Goal: Task Accomplishment & Management: Complete application form

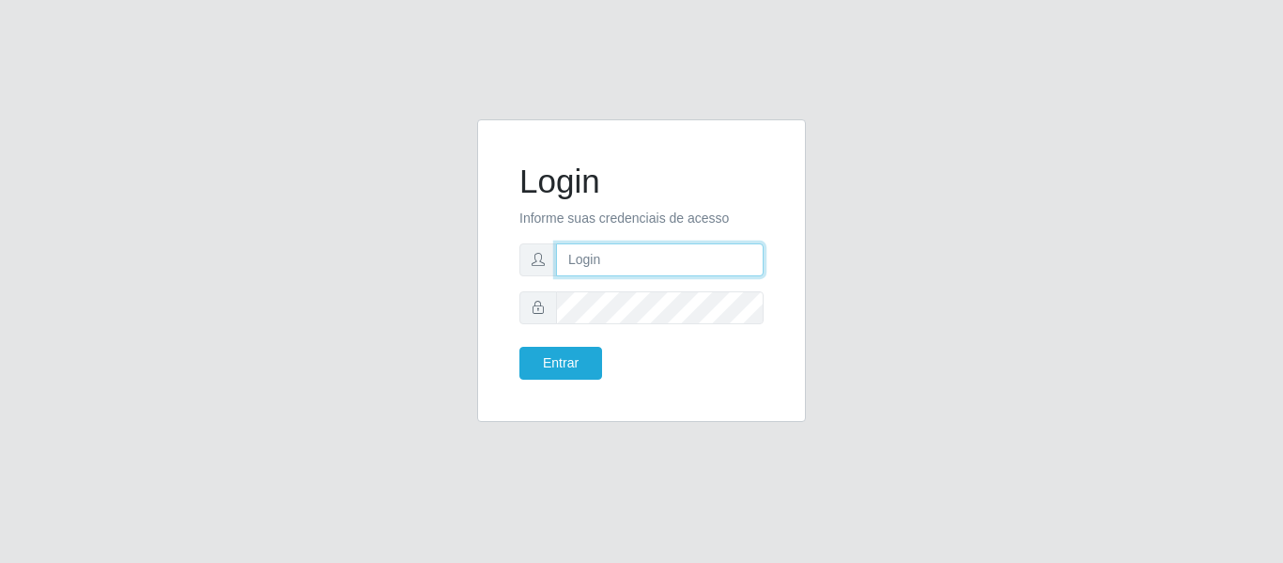
click at [561, 258] on input "text" at bounding box center [660, 259] width 208 height 33
type input "[EMAIL_ADDRESS][DOMAIN_NAME]"
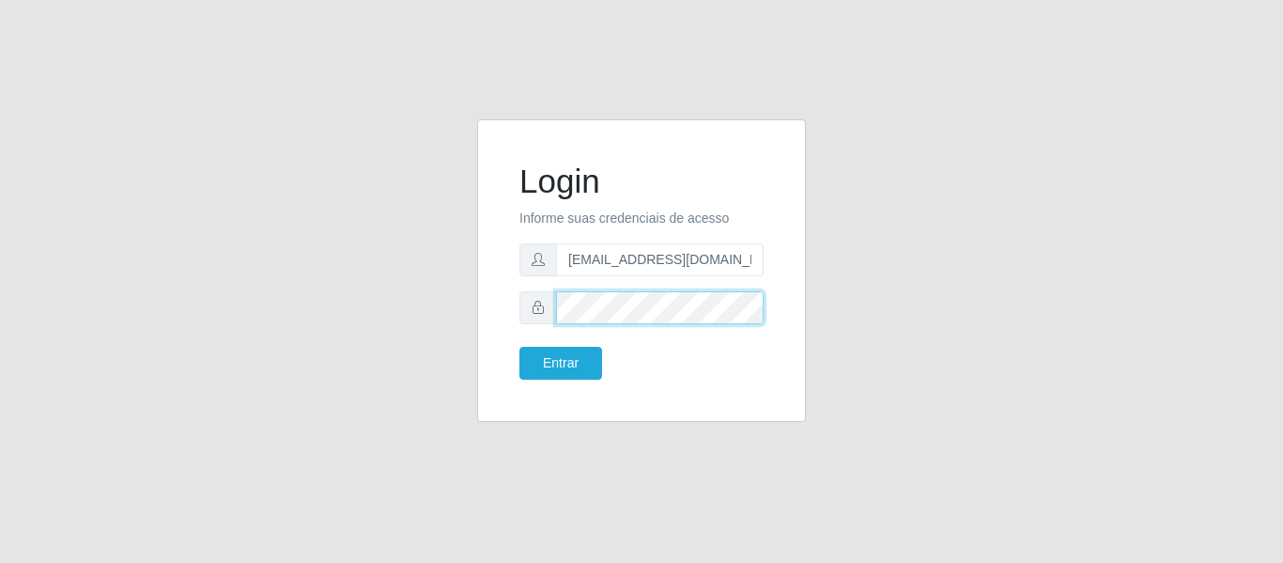
click at [520, 347] on button "Entrar" at bounding box center [561, 363] width 83 height 33
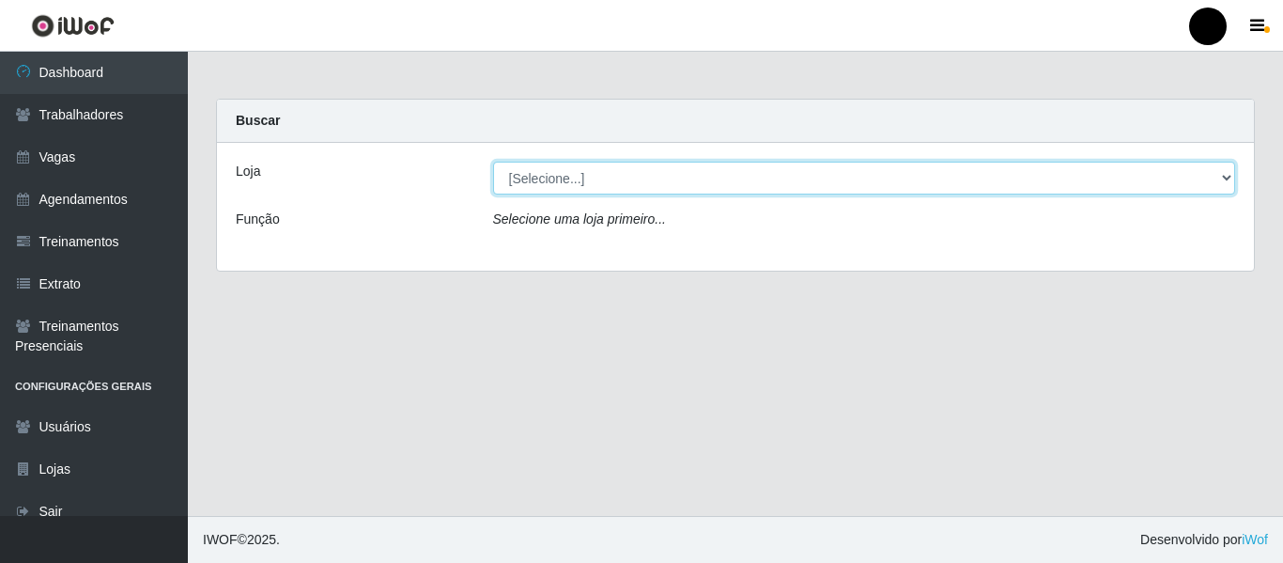
click at [1228, 179] on select "[Selecione...] SuperFácil Atacado - Emaús SuperFácil Atacado - Rodoviária Super…" at bounding box center [864, 178] width 743 height 33
select select "408"
click at [493, 162] on select "[Selecione...] SuperFácil Atacado - Emaús SuperFácil Atacado - Rodoviária Super…" at bounding box center [864, 178] width 743 height 33
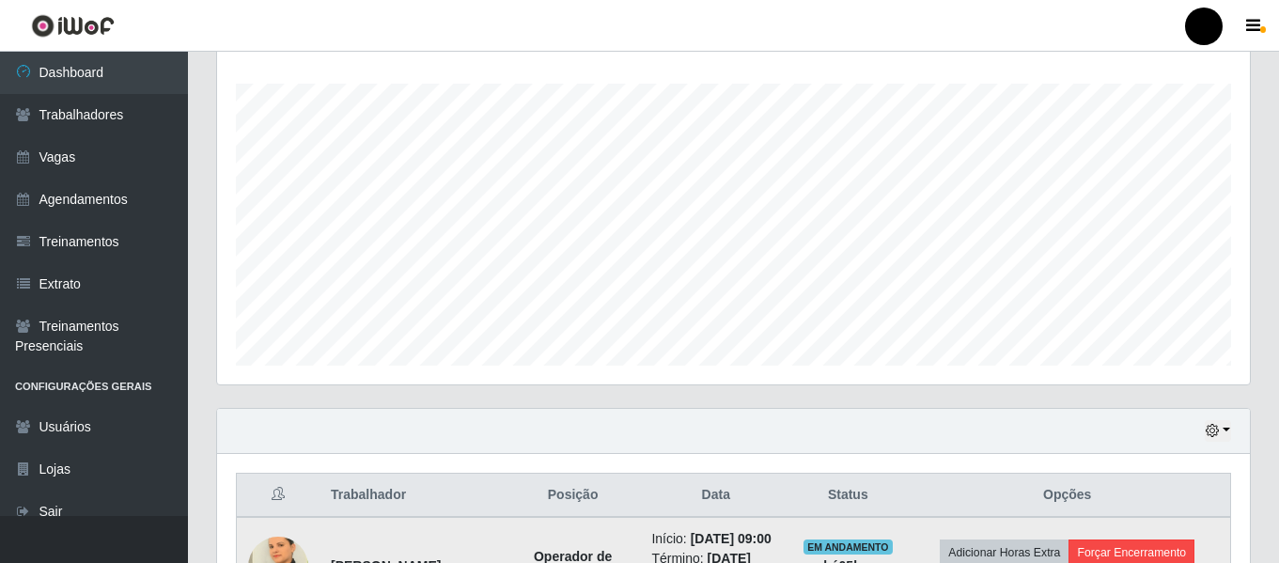
scroll to position [397, 0]
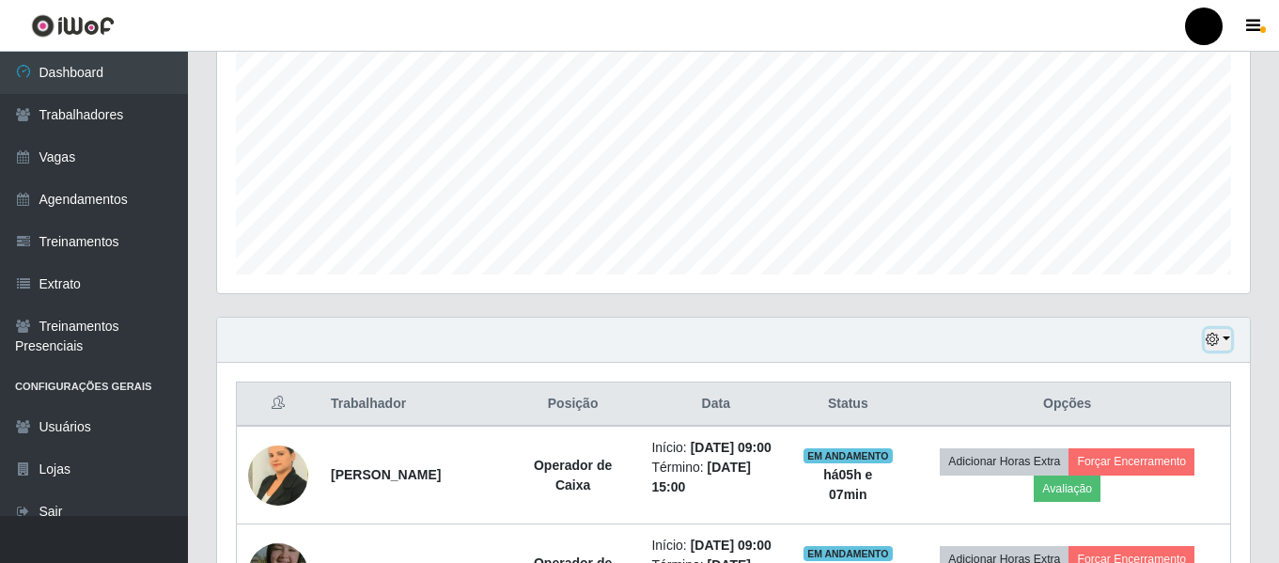
click at [1228, 338] on button "button" at bounding box center [1217, 340] width 26 height 22
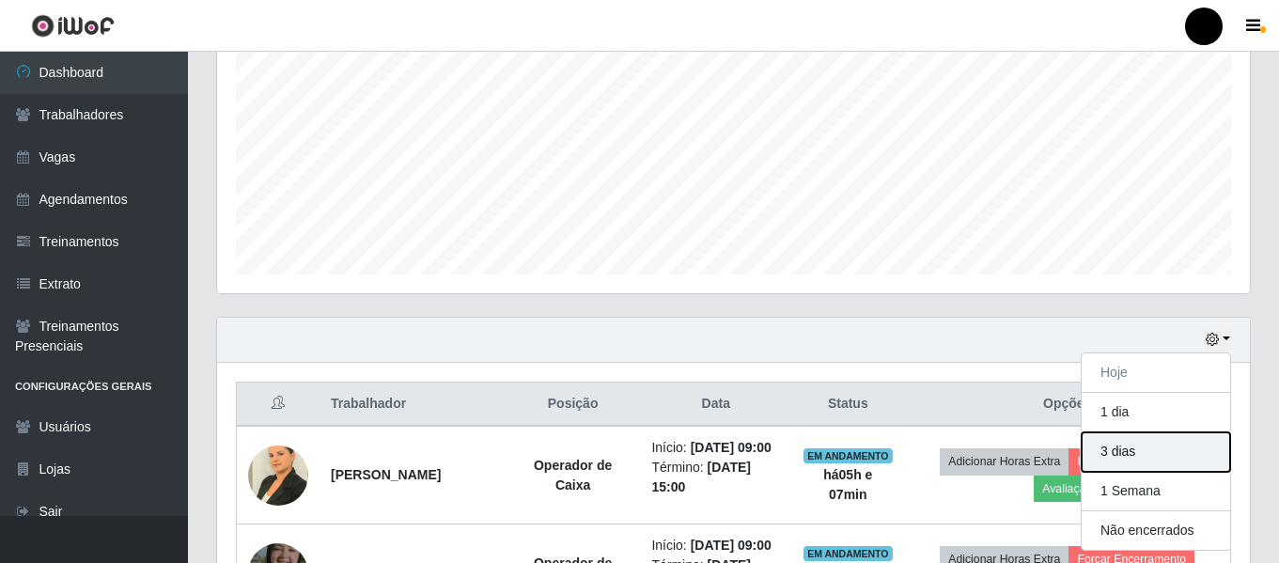
click at [1141, 454] on button "3 dias" at bounding box center [1155, 451] width 148 height 39
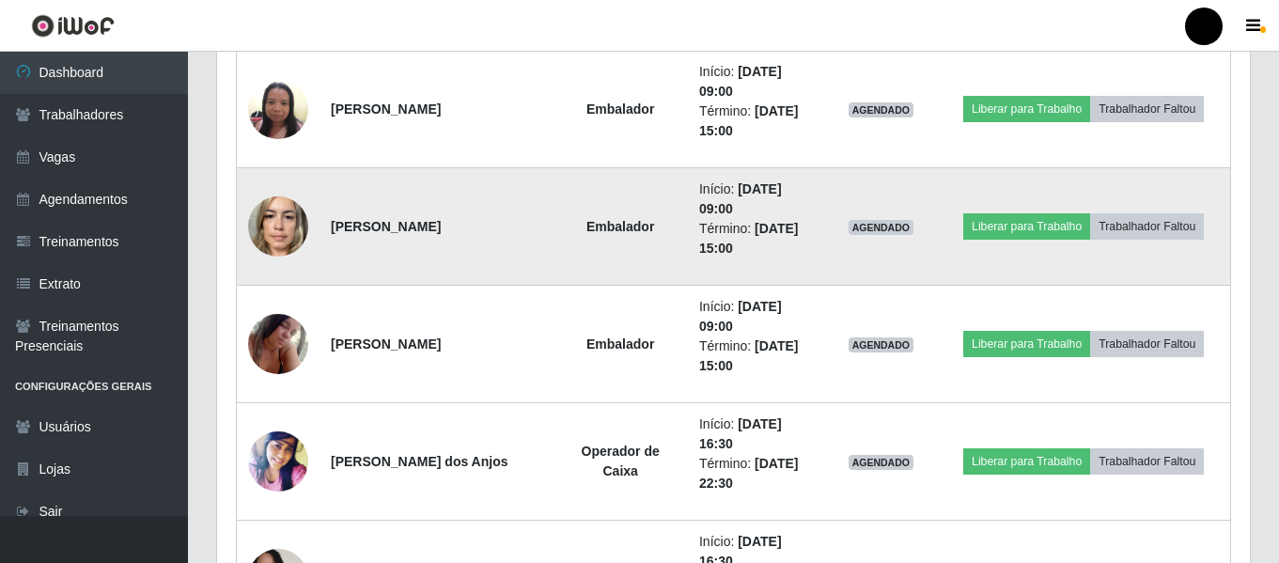
scroll to position [7162, 0]
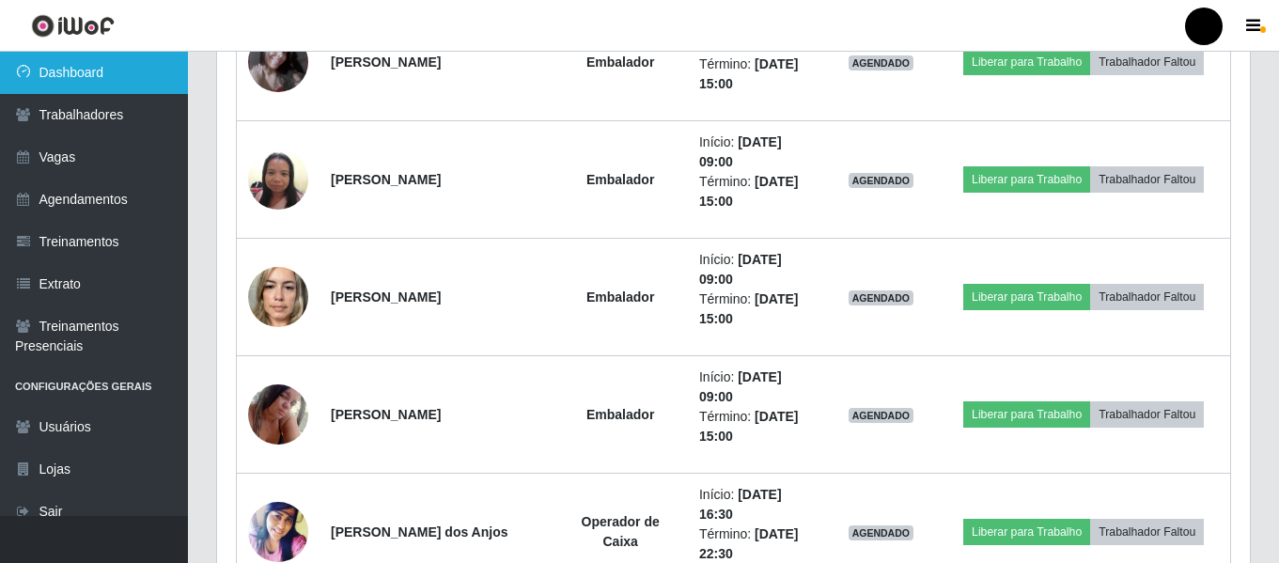
click at [87, 70] on link "Dashboard" at bounding box center [94, 73] width 188 height 42
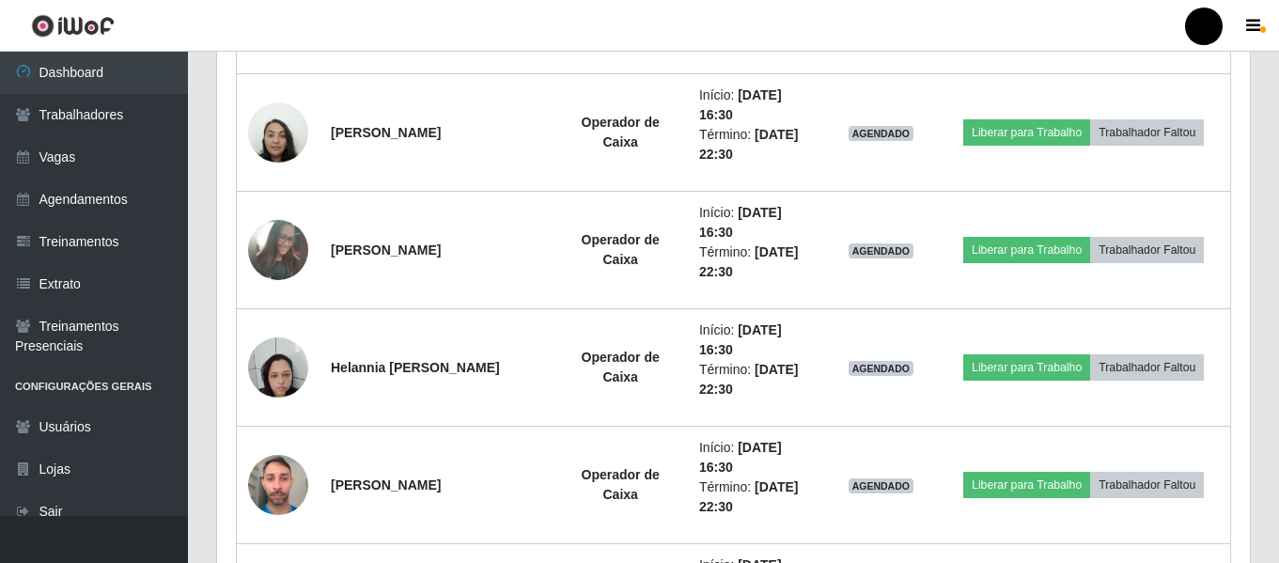
scroll to position [679, 0]
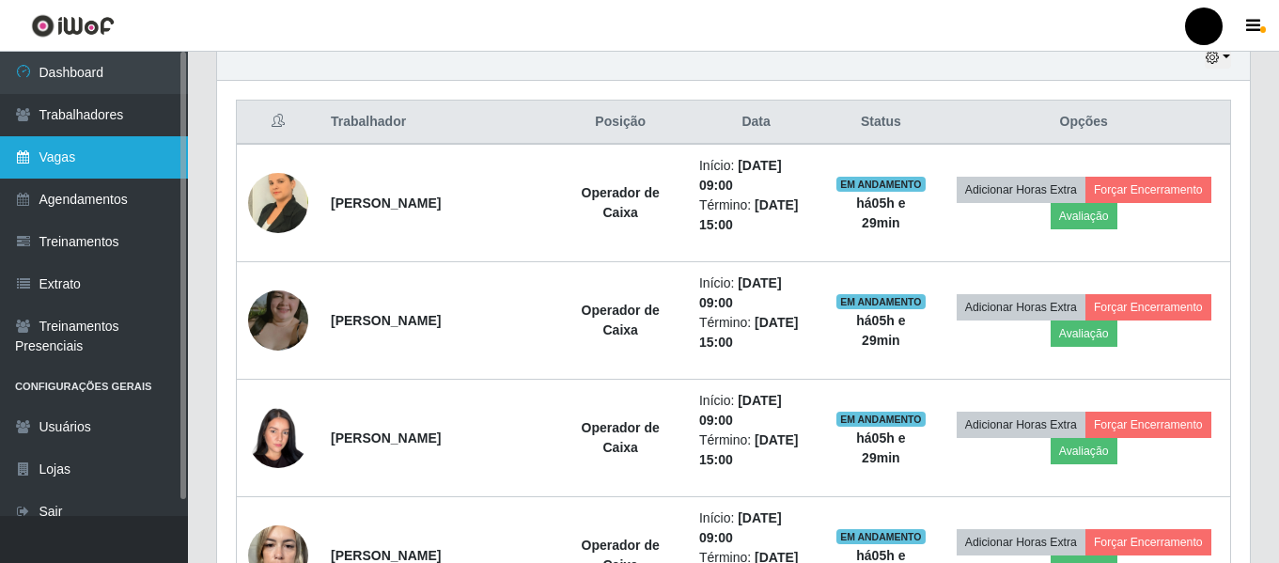
click at [51, 160] on link "Vagas" at bounding box center [94, 157] width 188 height 42
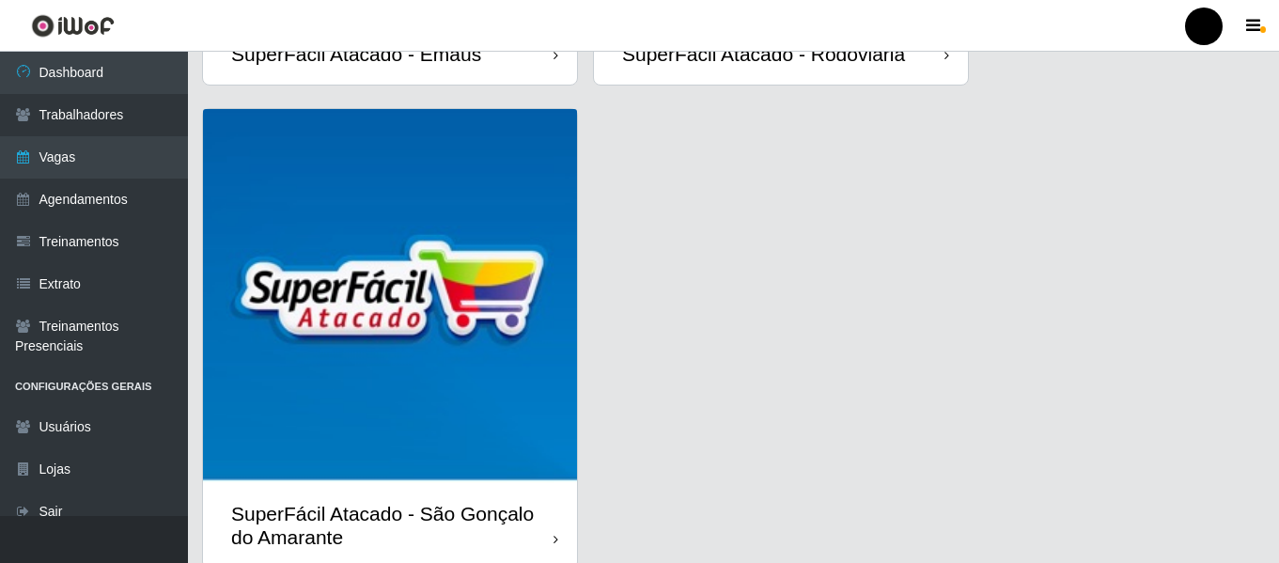
scroll to position [470, 0]
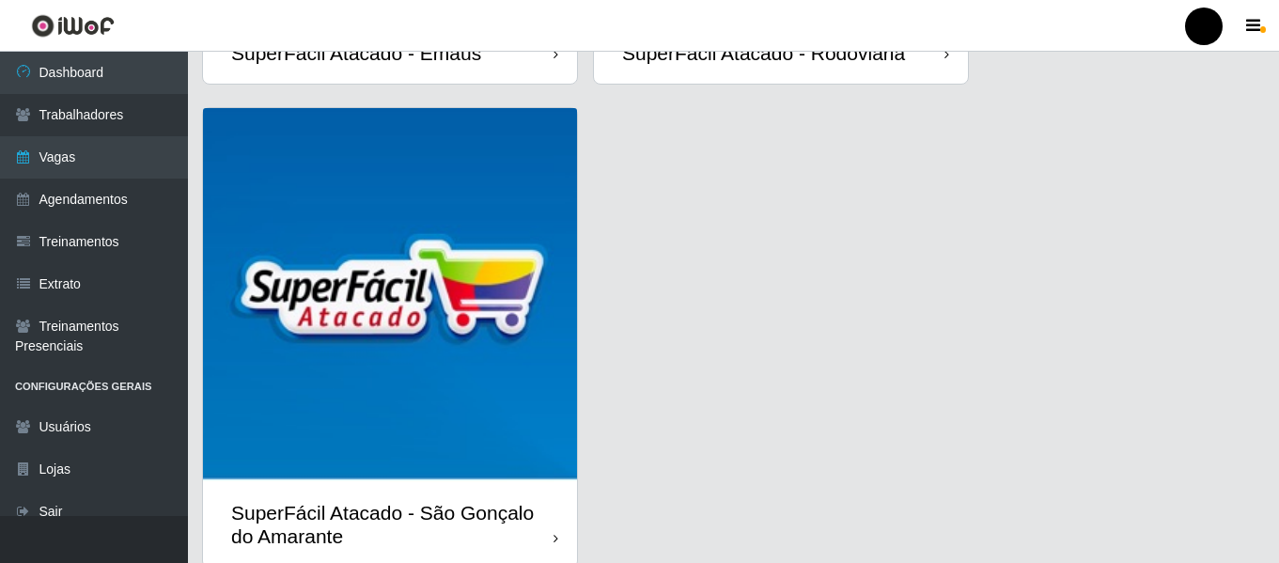
click at [303, 523] on div "SuperFácil Atacado - São Gonçalo do Amarante" at bounding box center [392, 524] width 322 height 47
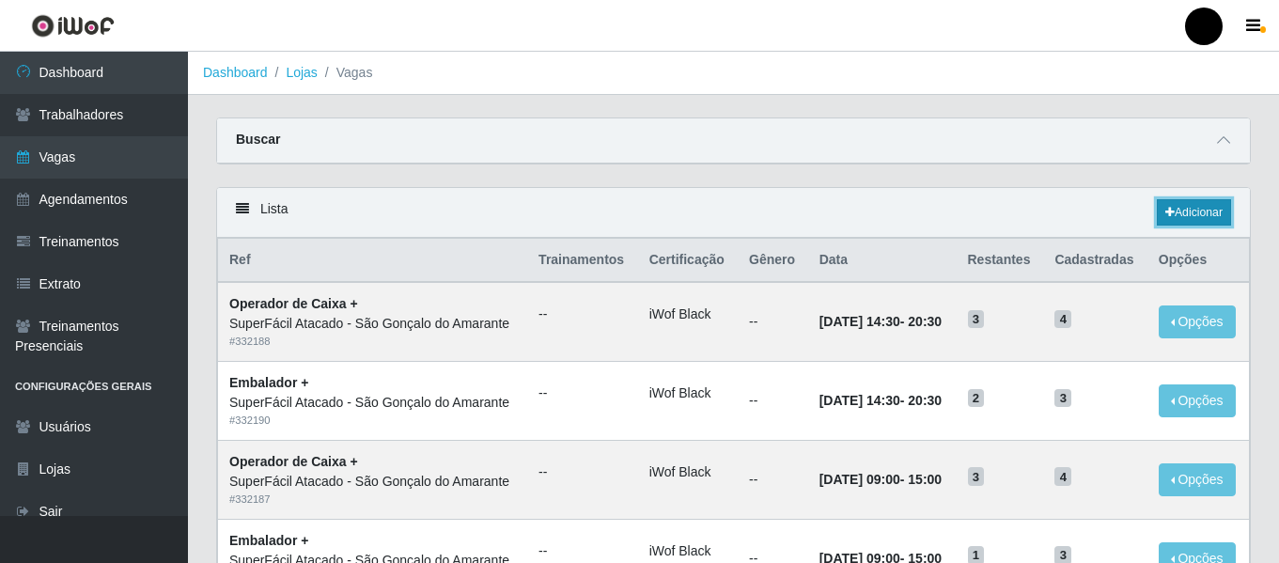
click at [1184, 207] on link "Adicionar" at bounding box center [1194, 212] width 74 height 26
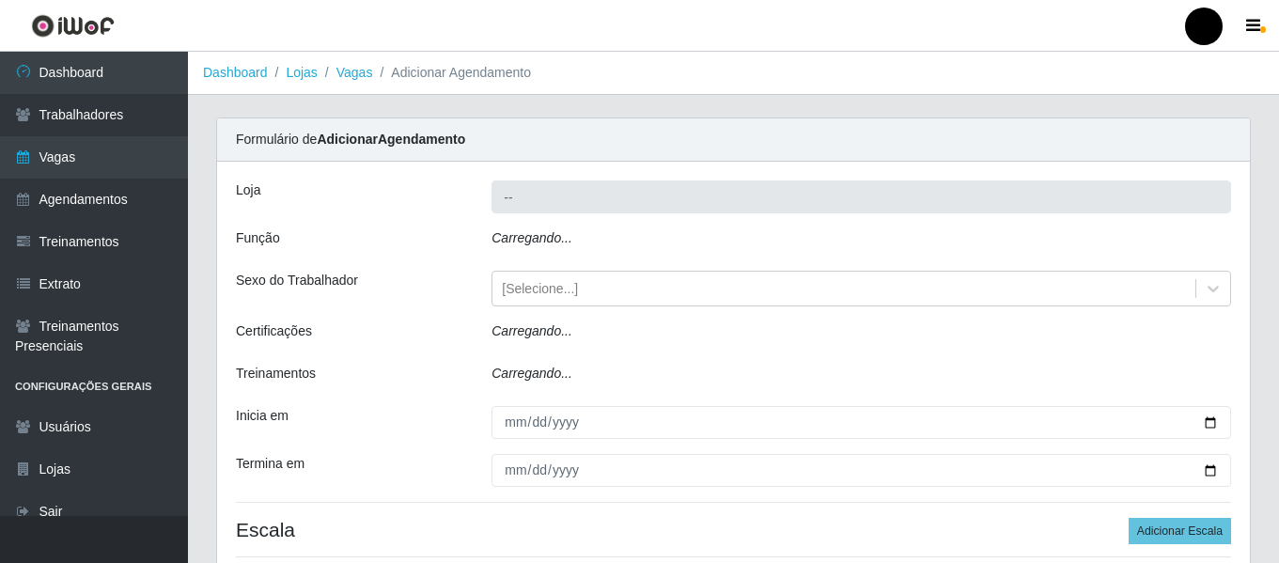
type input "SuperFácil Atacado - São Gonçalo do Amarante"
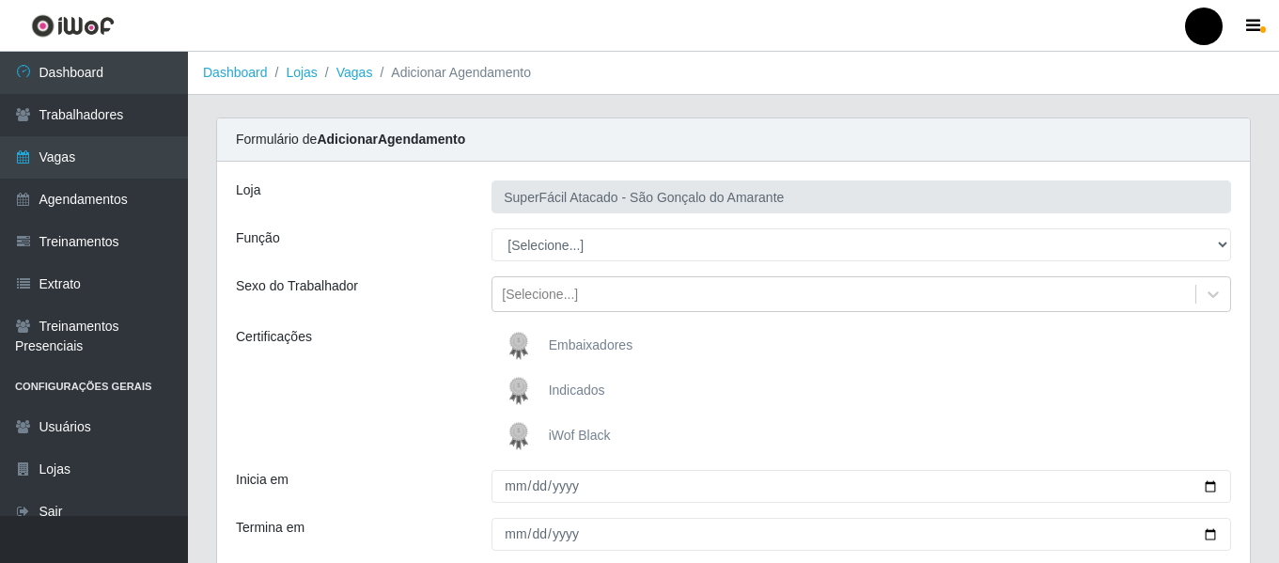
click at [587, 435] on span "iWof Black" at bounding box center [580, 434] width 62 height 15
click at [0, 0] on input "iWof Black" at bounding box center [0, 0] width 0 height 0
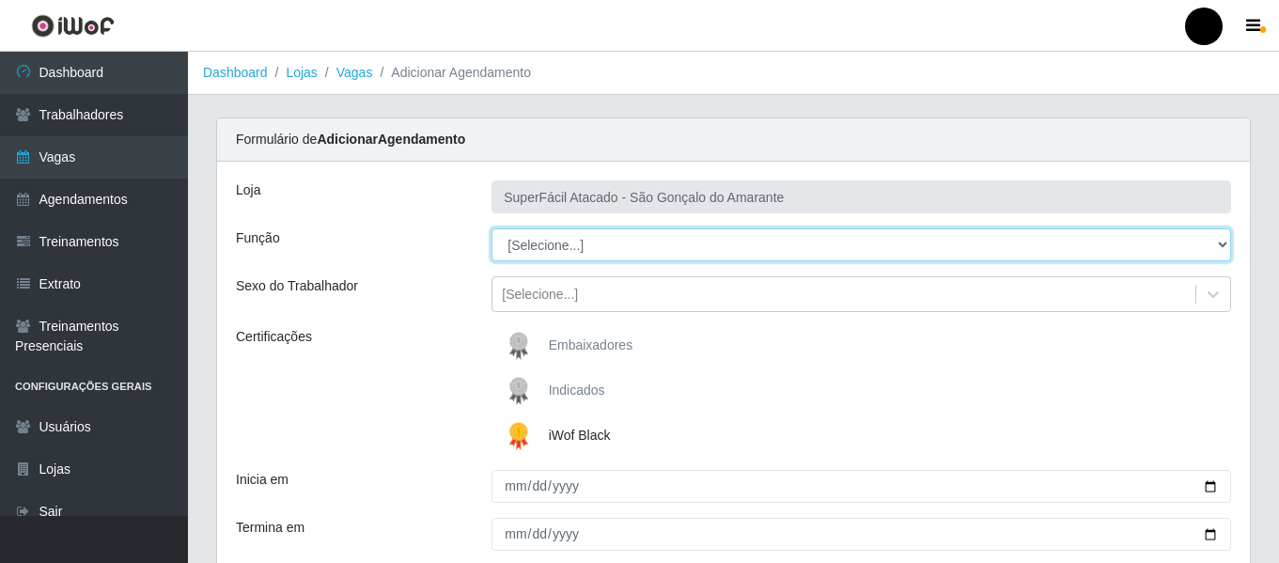
click at [1230, 254] on select "[Selecione...] Auxiliar de Estacionamento Auxiliar de Estacionamento + Auxiliar…" at bounding box center [860, 244] width 739 height 33
select select "72"
click at [491, 228] on select "[Selecione...] Auxiliar de Estacionamento Auxiliar de Estacionamento + Auxiliar…" at bounding box center [860, 244] width 739 height 33
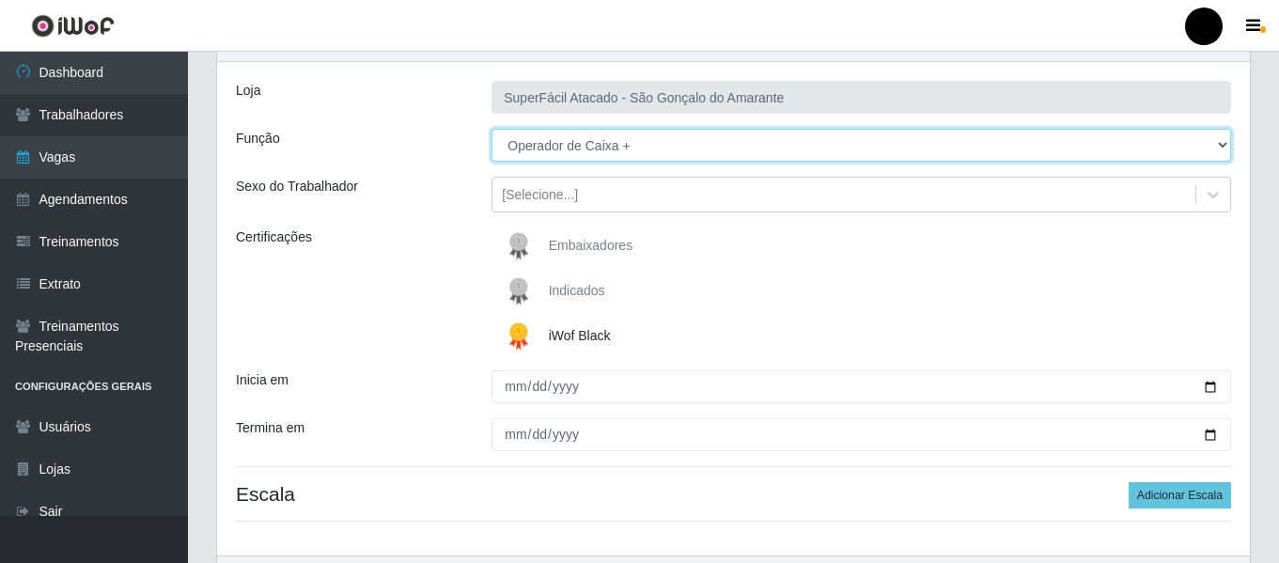
scroll to position [188, 0]
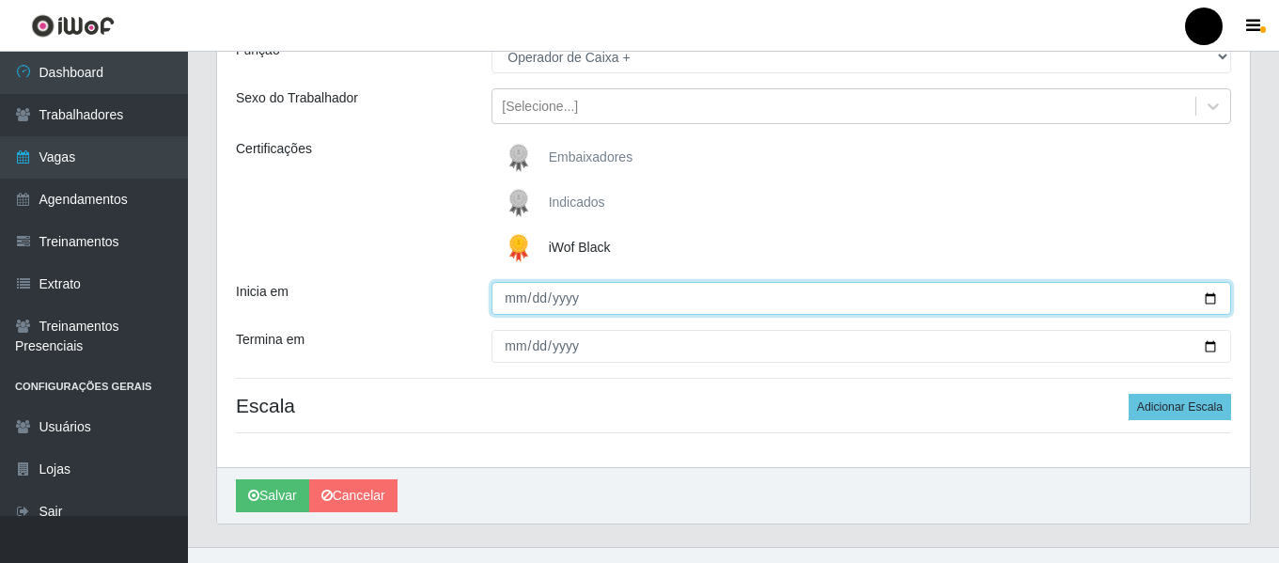
click at [1208, 297] on input "Inicia em" at bounding box center [860, 298] width 739 height 33
type input "2025-08-31"
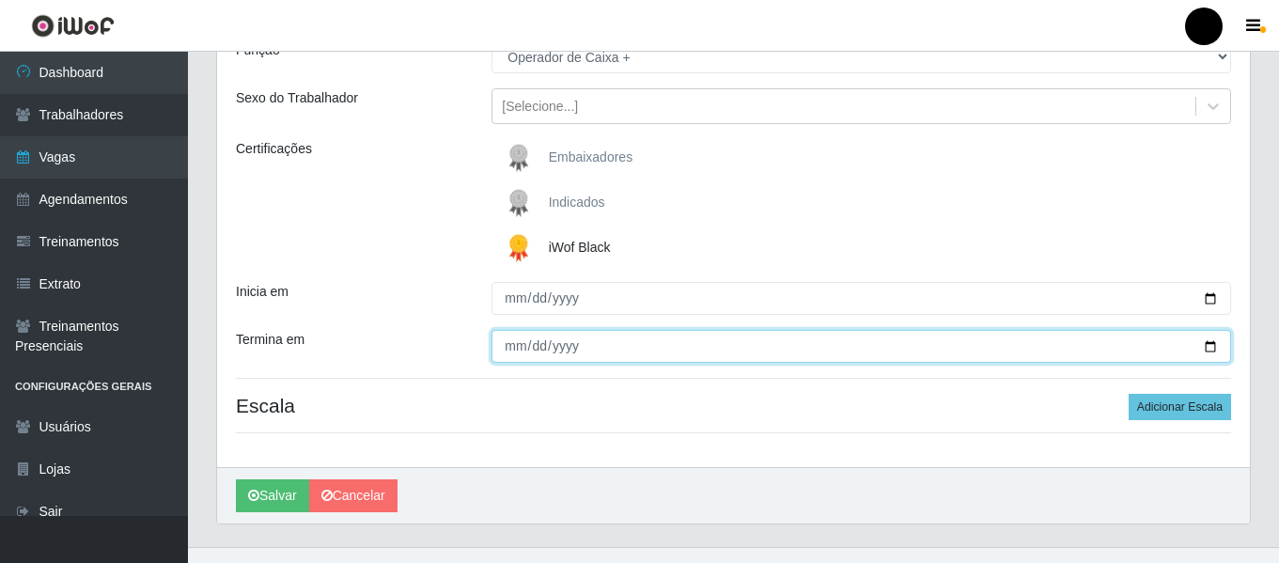
click at [1209, 342] on input "Termina em" at bounding box center [860, 346] width 739 height 33
type input "2025-08-31"
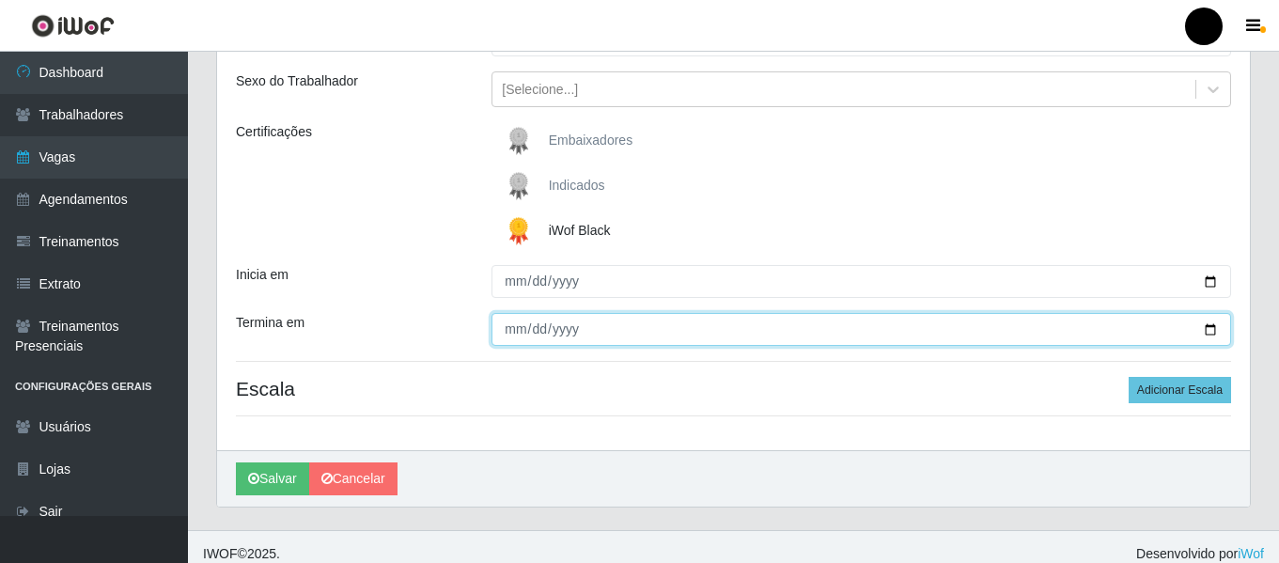
scroll to position [219, 0]
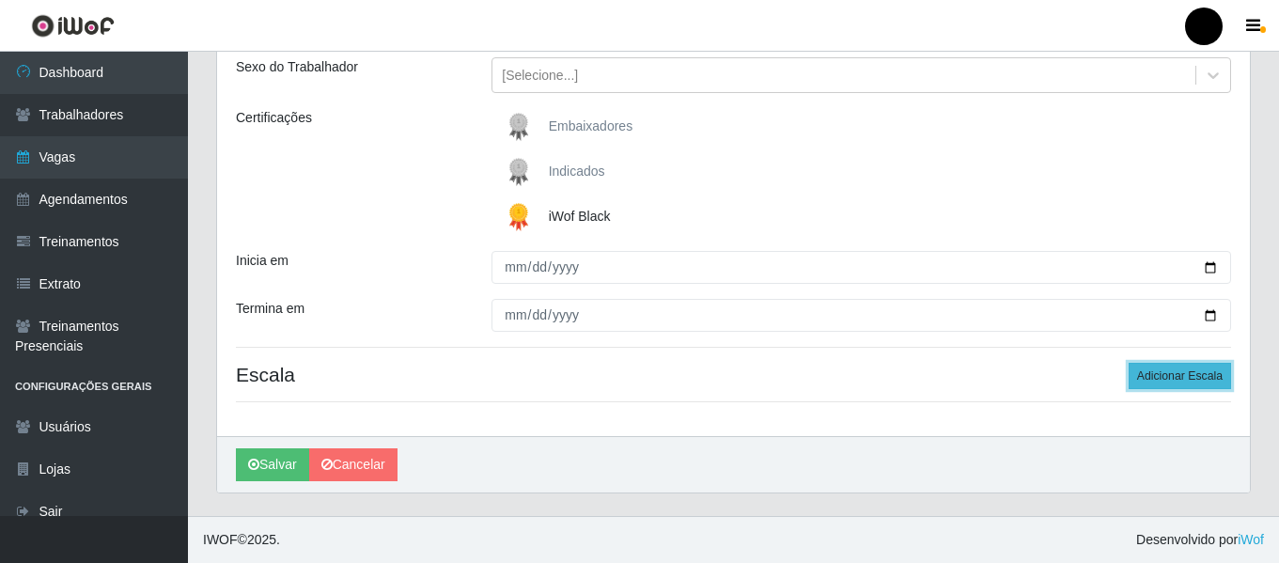
click at [1178, 383] on button "Adicionar Escala" at bounding box center [1179, 376] width 102 height 26
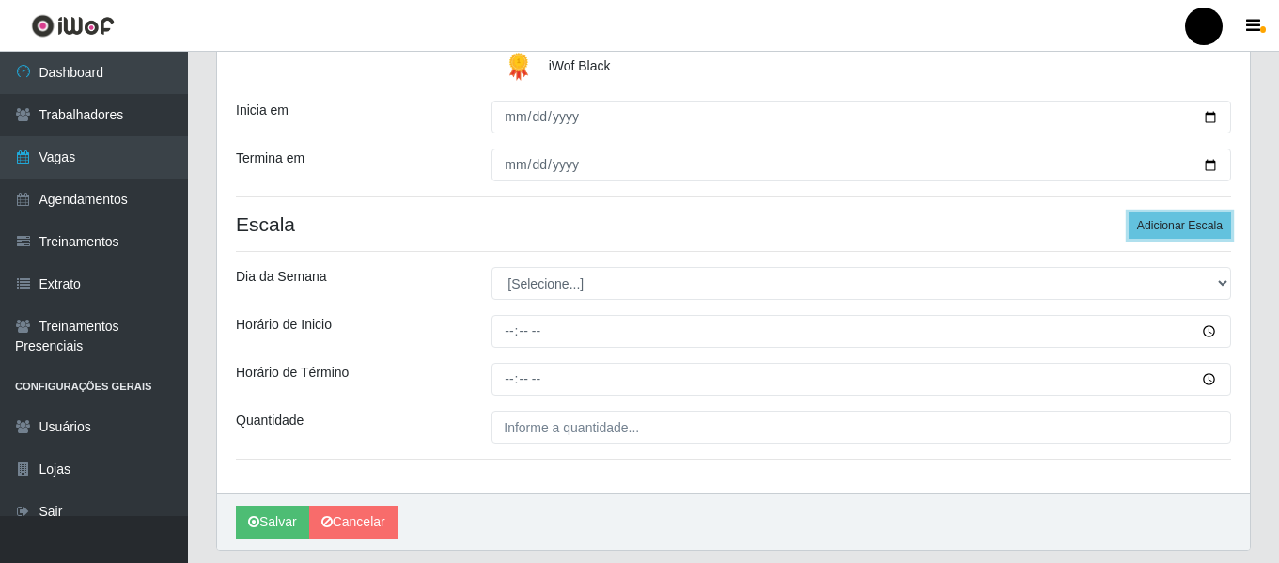
scroll to position [376, 0]
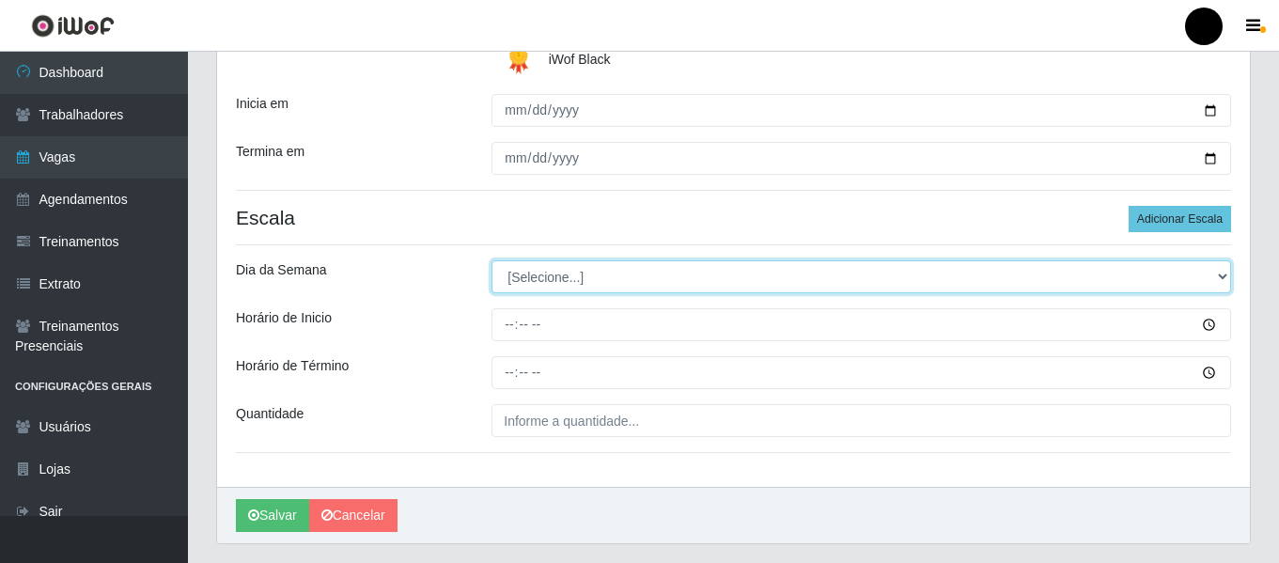
click at [1219, 273] on select "[Selecione...] Segunda Terça Quarta Quinta Sexta Sábado Domingo" at bounding box center [860, 276] width 739 height 33
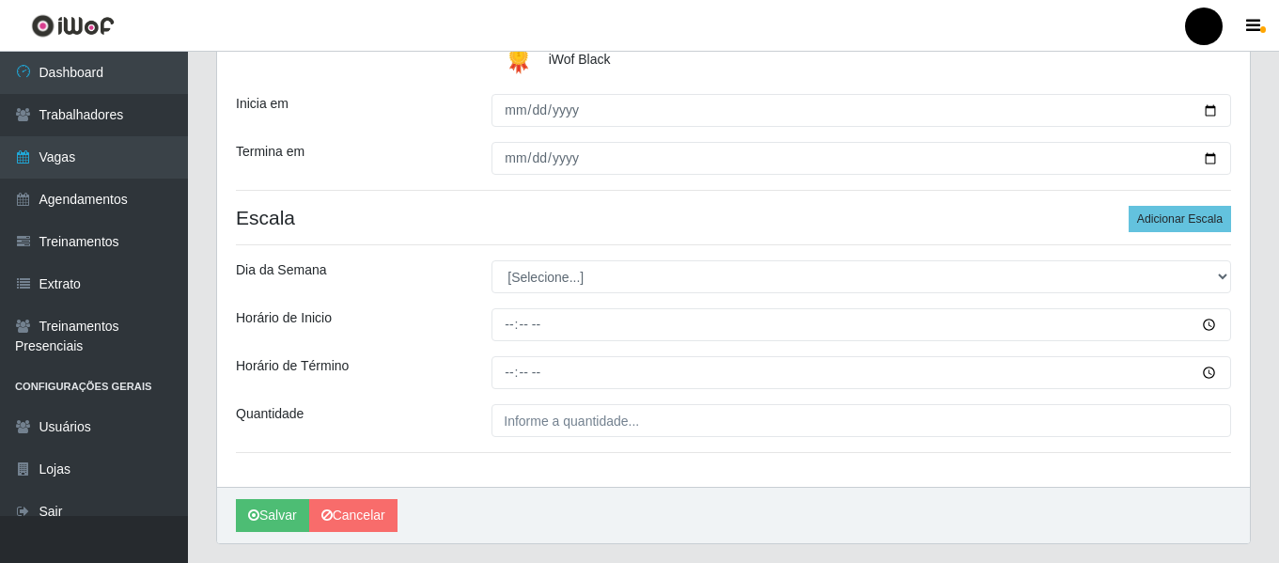
click at [1001, 502] on div "Salvar Cancelar" at bounding box center [733, 515] width 1033 height 56
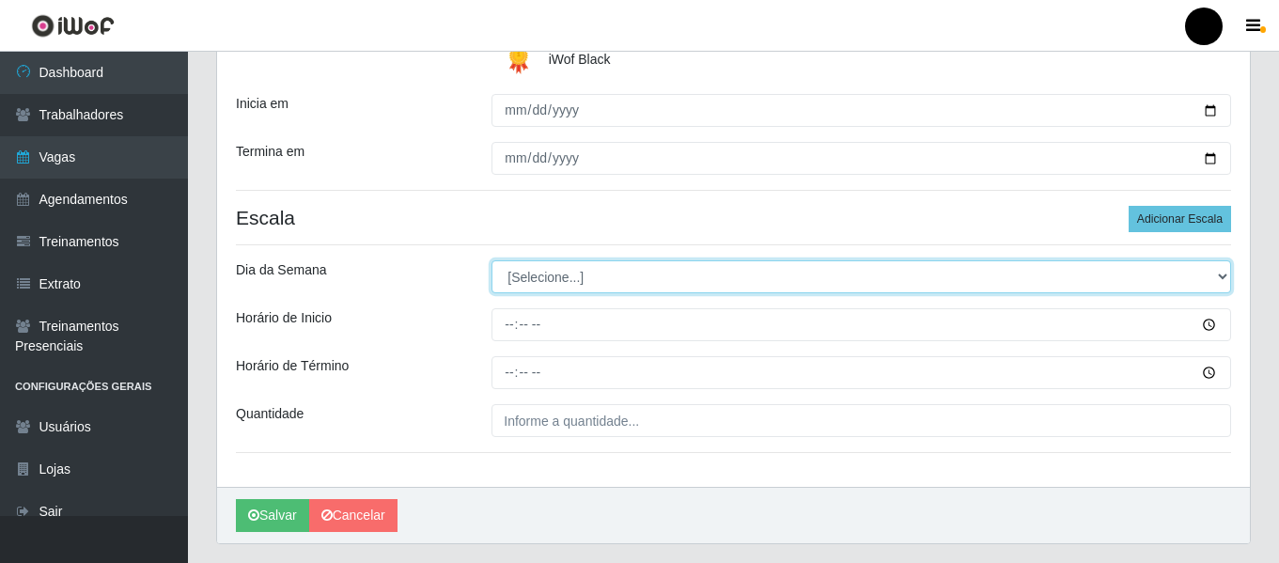
click at [1222, 283] on select "[Selecione...] Segunda Terça Quarta Quinta Sexta Sábado Domingo" at bounding box center [860, 276] width 739 height 33
select select "0"
click at [491, 260] on select "[Selecione...] Segunda Terça Quarta Quinta Sexta Sábado Domingo" at bounding box center [860, 276] width 739 height 33
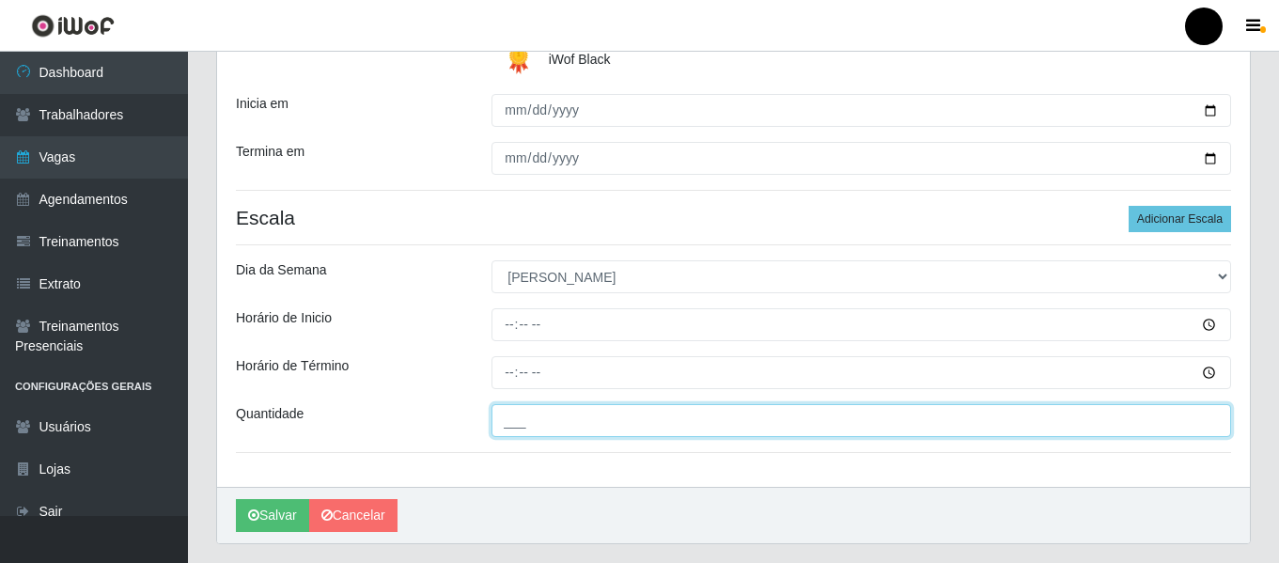
drag, startPoint x: 519, startPoint y: 425, endPoint x: 507, endPoint y: 420, distance: 12.2
click at [519, 425] on input "___" at bounding box center [860, 420] width 739 height 33
type input "3__"
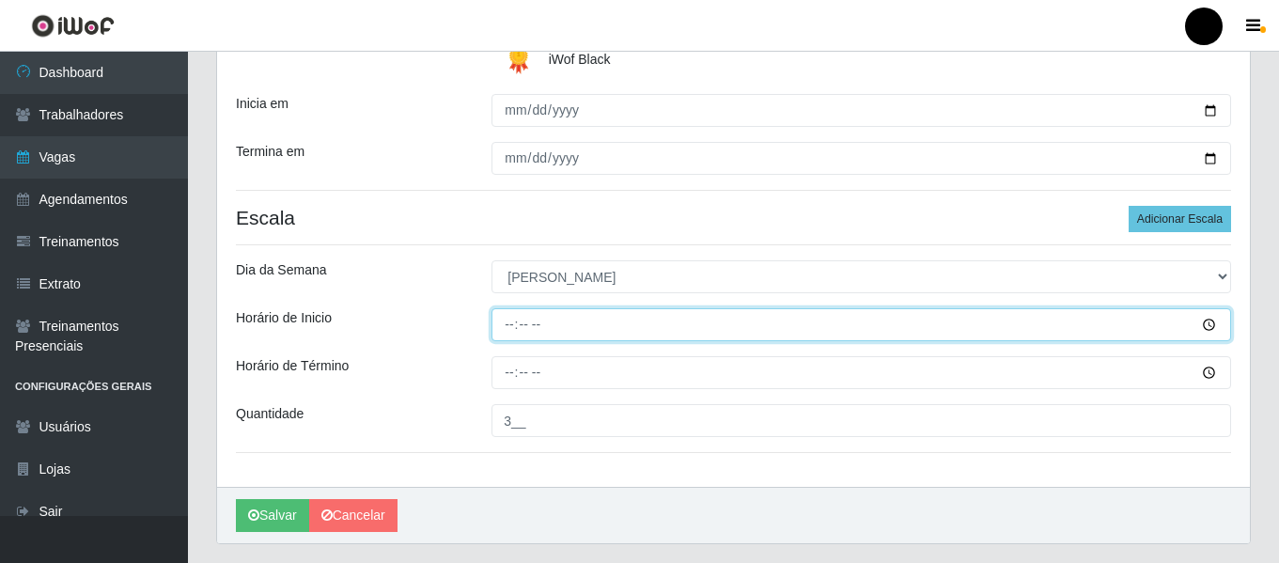
click at [498, 323] on input "Horário de Inicio" at bounding box center [860, 324] width 739 height 33
type input "10:00"
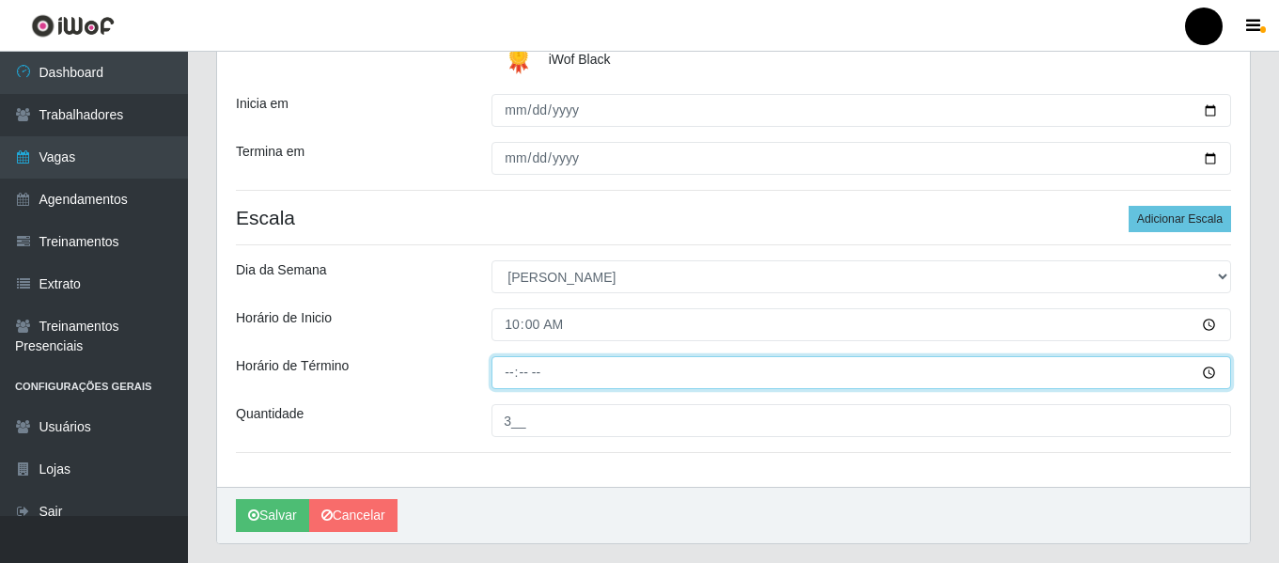
click at [500, 374] on input "Horário de Término" at bounding box center [860, 372] width 739 height 33
type input "16:00"
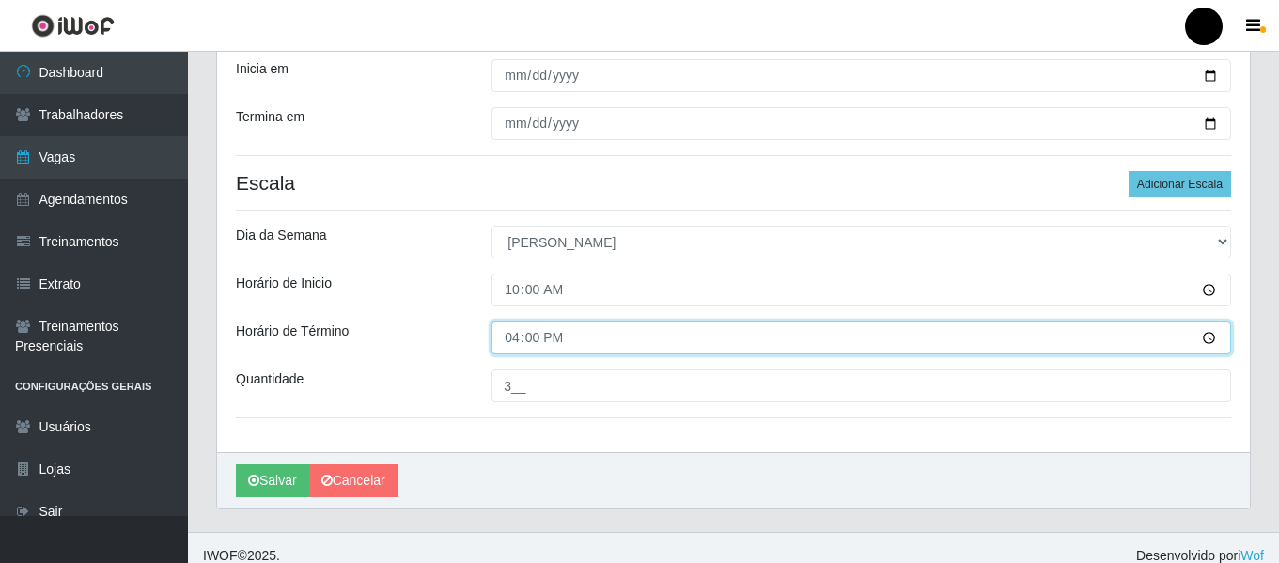
scroll to position [427, 0]
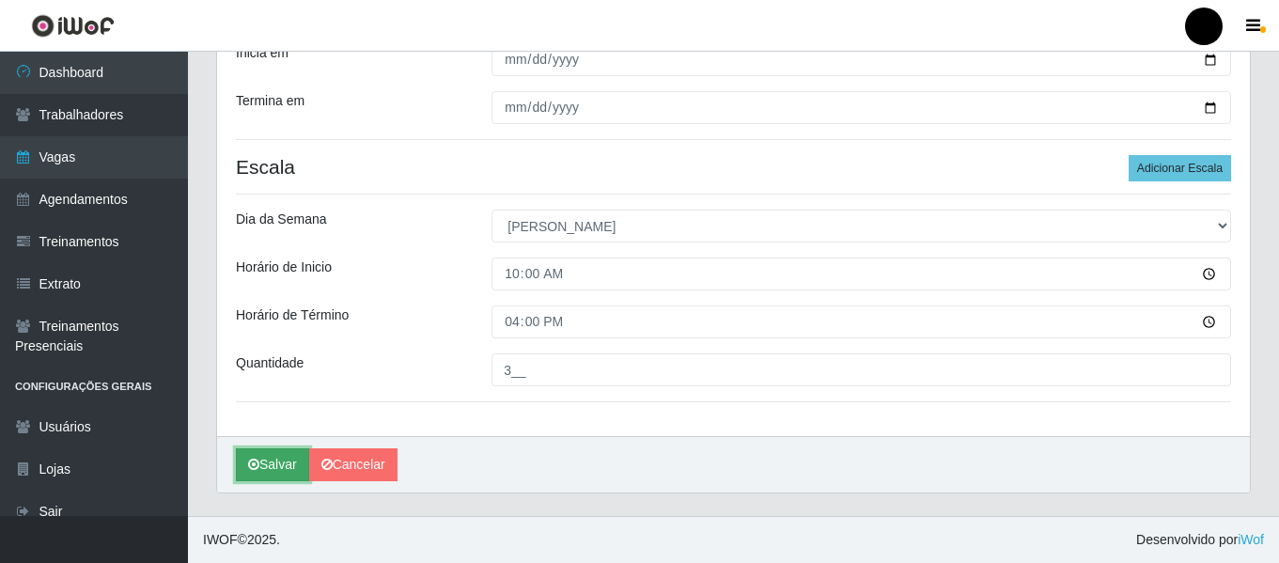
click at [284, 475] on button "Salvar" at bounding box center [272, 464] width 73 height 33
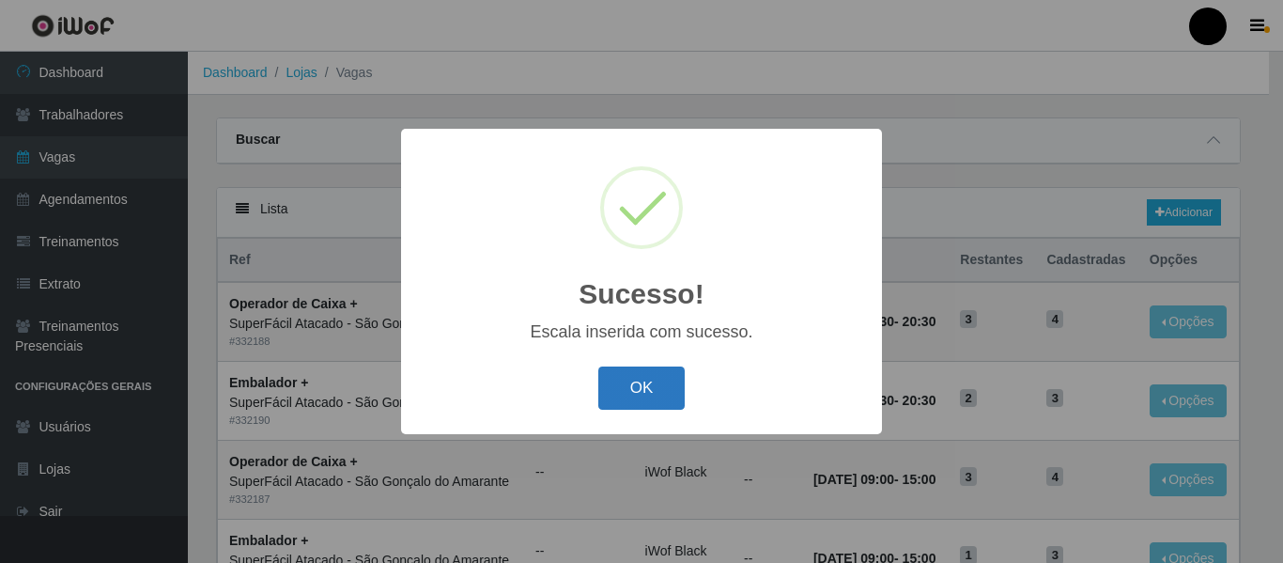
click at [636, 389] on button "OK" at bounding box center [641, 388] width 87 height 44
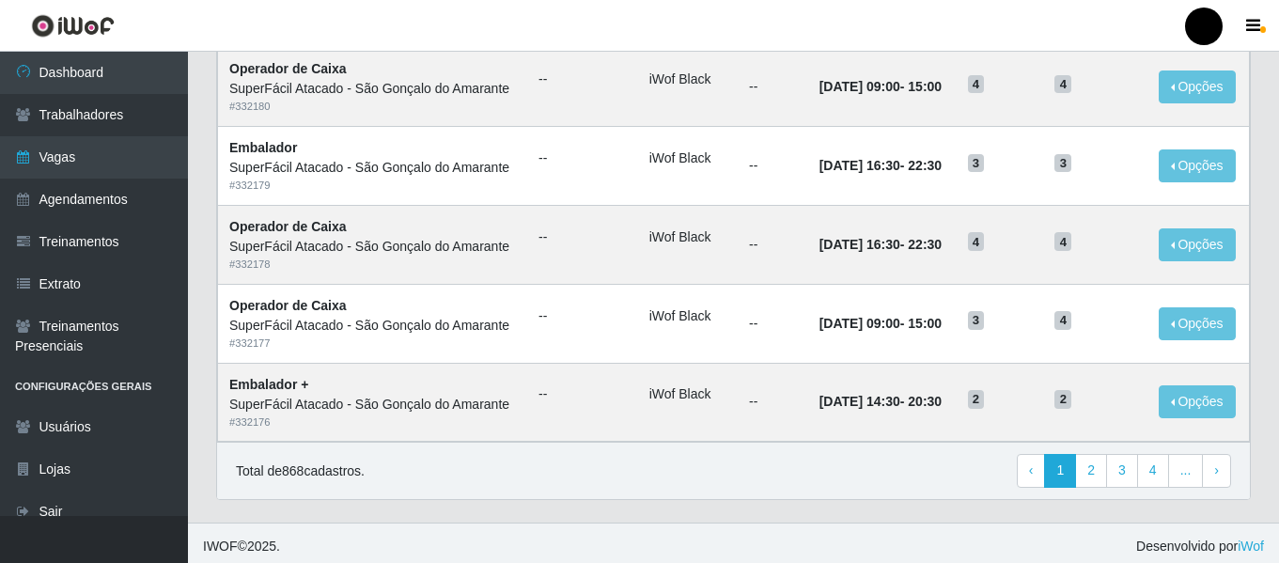
scroll to position [1030, 0]
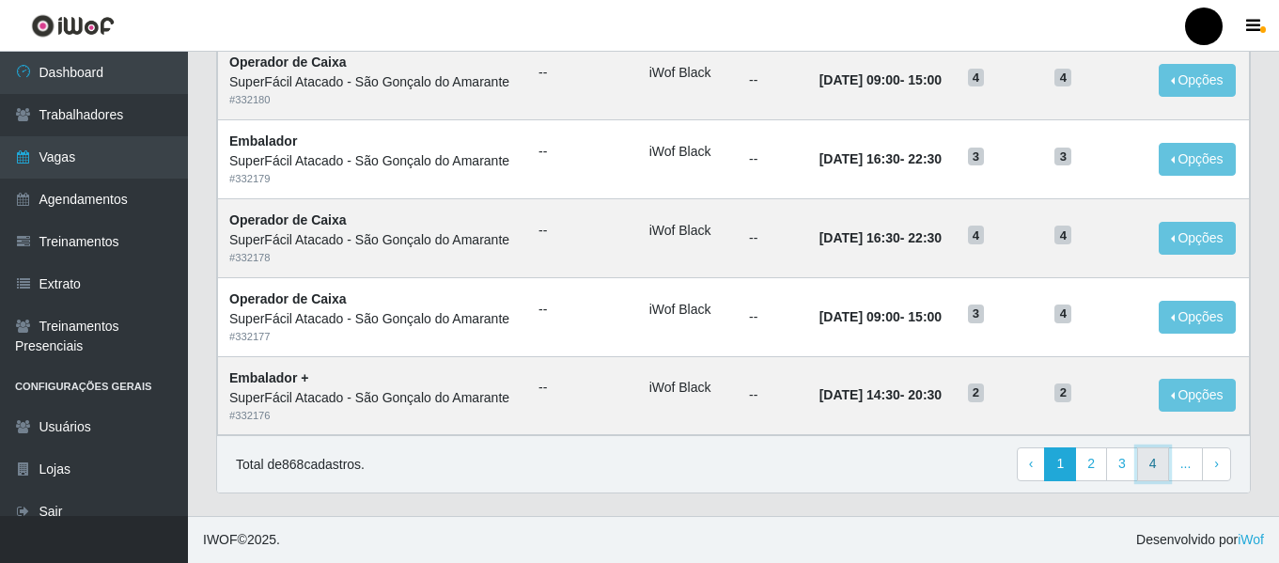
click at [1161, 459] on link "4" at bounding box center [1153, 464] width 32 height 34
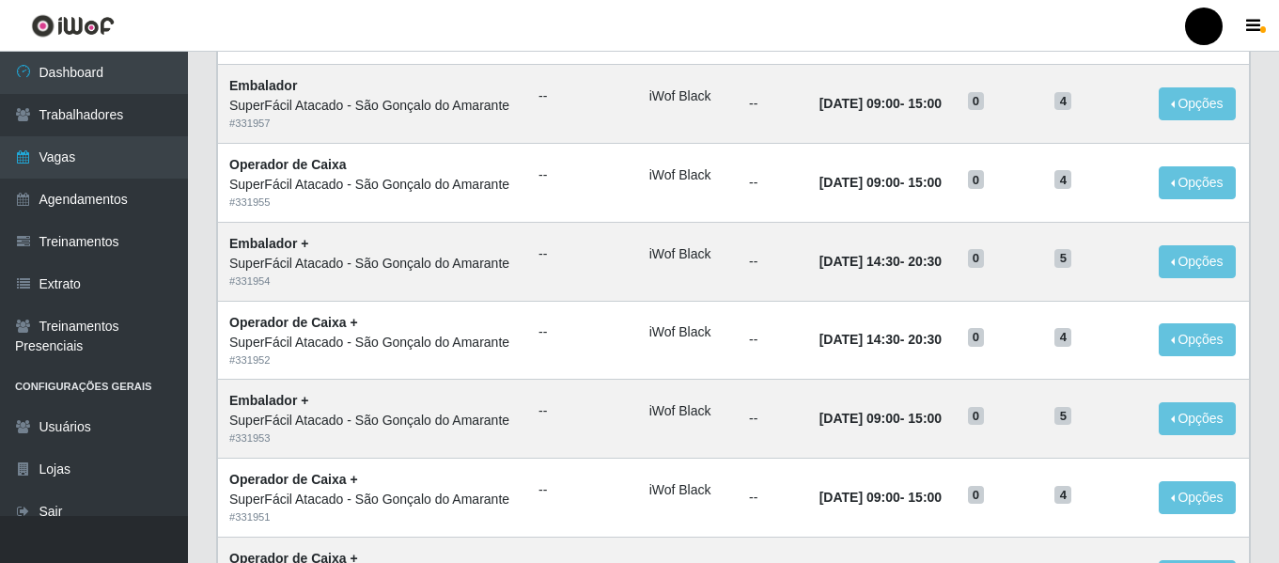
scroll to position [1030, 0]
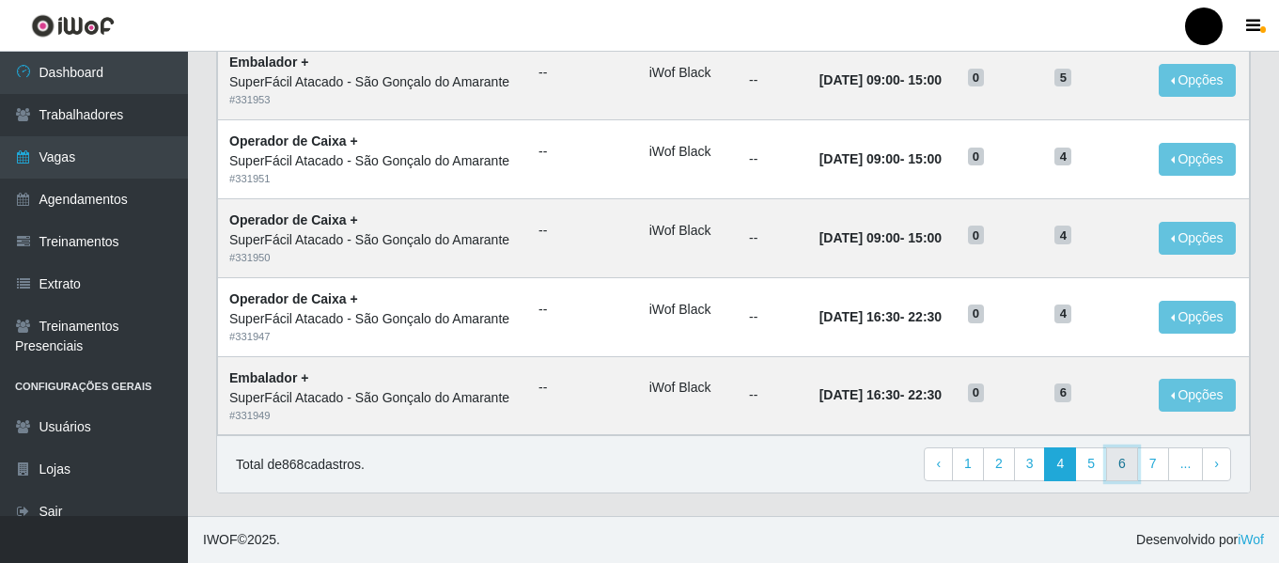
click at [1122, 462] on link "6" at bounding box center [1122, 464] width 32 height 34
